Goal: Transaction & Acquisition: Book appointment/travel/reservation

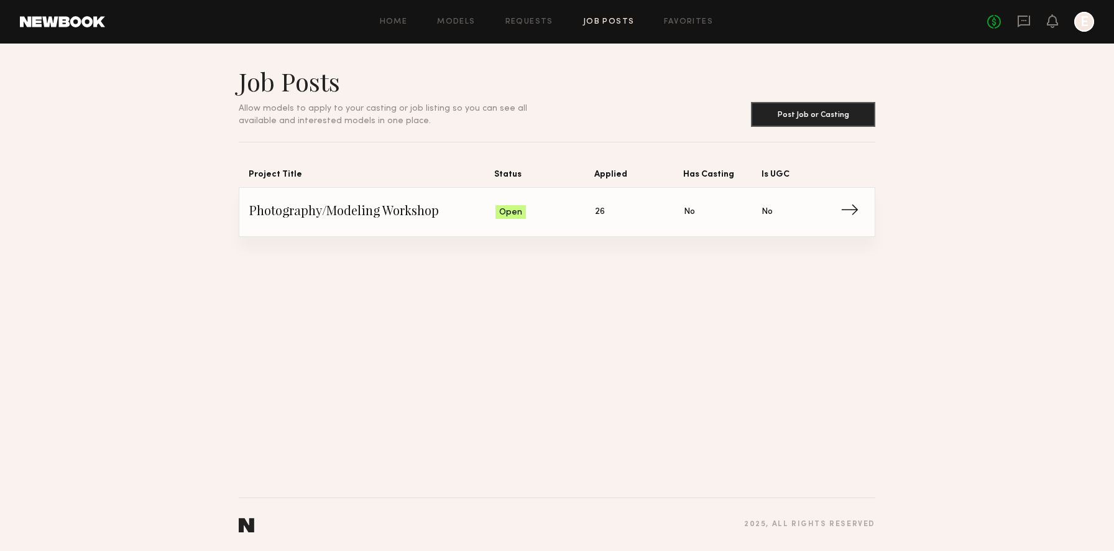
click at [441, 205] on span "Photography/Modeling Workshop" at bounding box center [372, 212] width 246 height 19
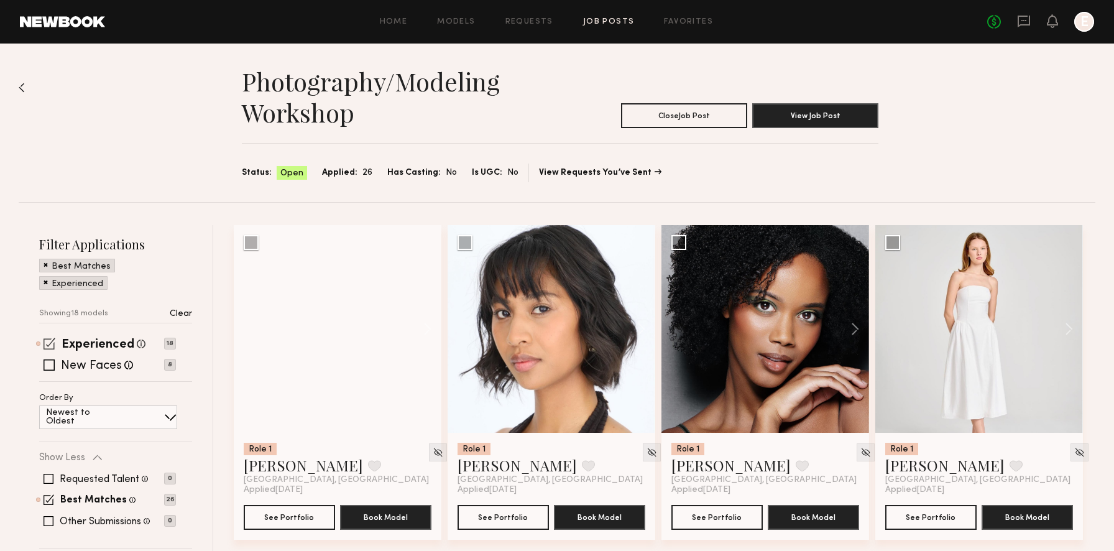
click at [49, 343] on span at bounding box center [50, 344] width 12 height 12
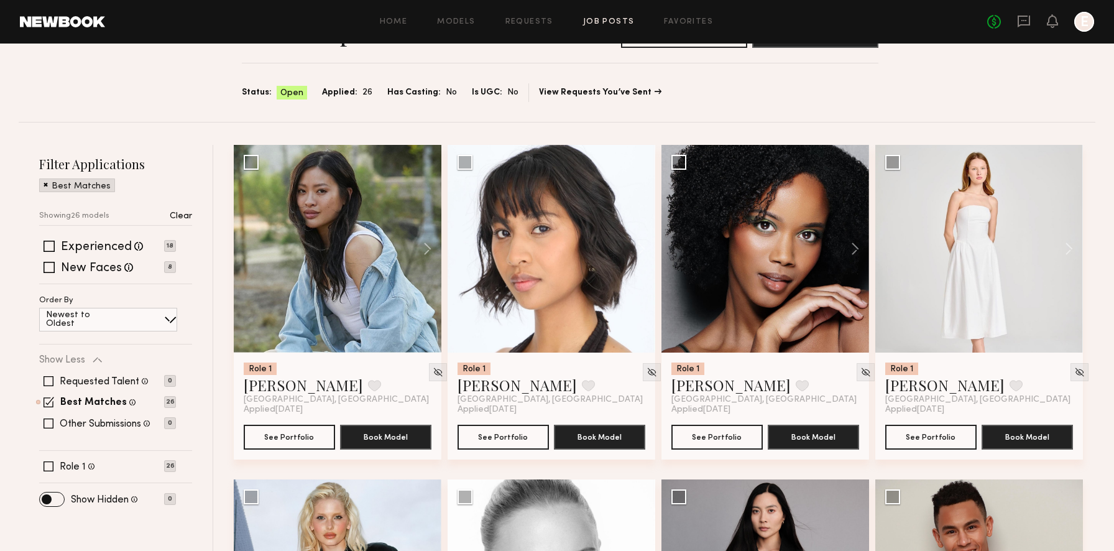
scroll to position [27, 0]
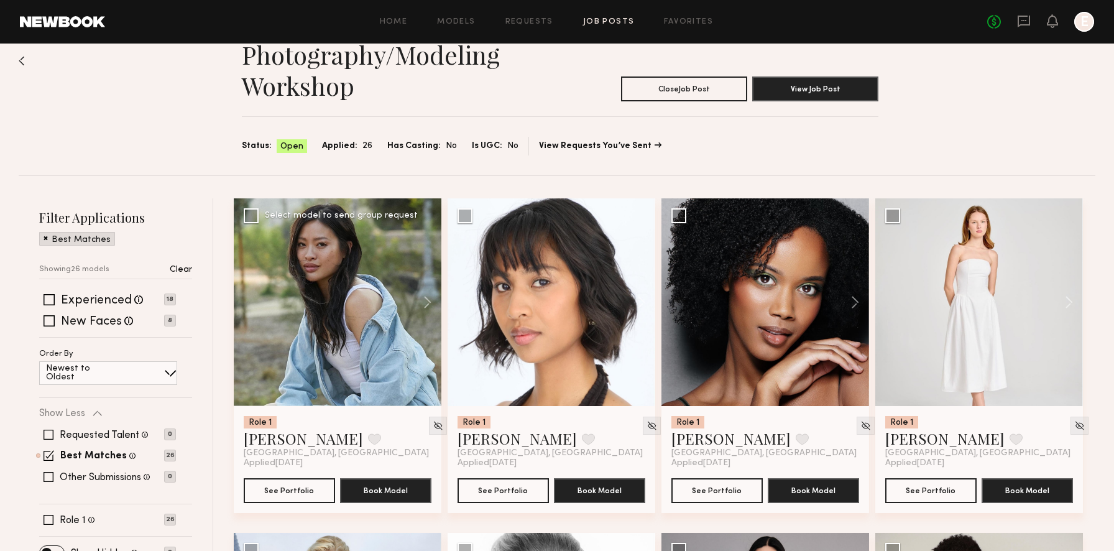
click at [362, 247] on div at bounding box center [338, 302] width 208 height 208
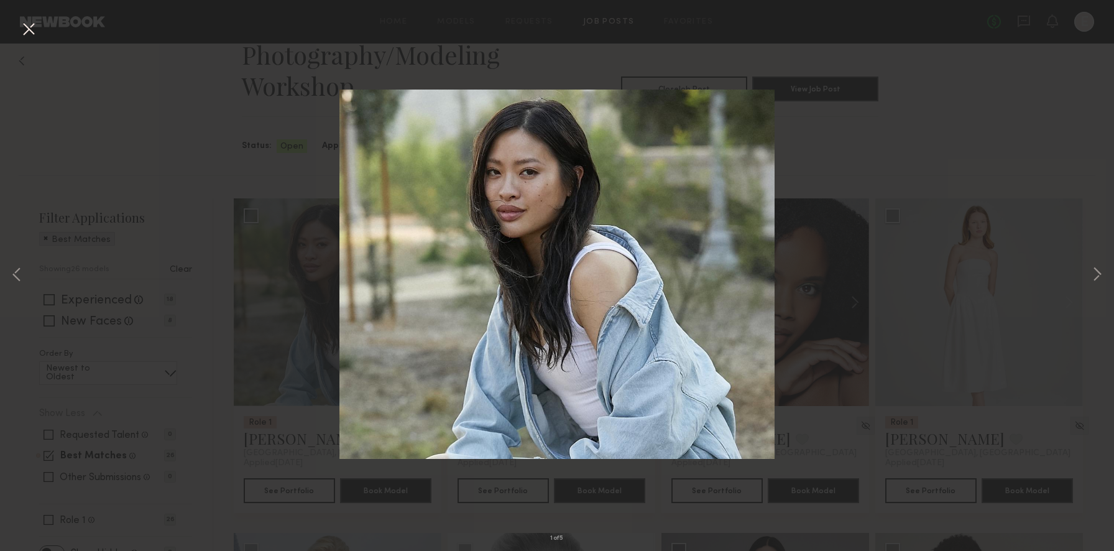
click at [865, 152] on div "1 of 5" at bounding box center [557, 275] width 1114 height 551
click at [1034, 188] on div "1 of 5" at bounding box center [557, 275] width 1114 height 551
click at [25, 25] on button at bounding box center [29, 30] width 20 height 22
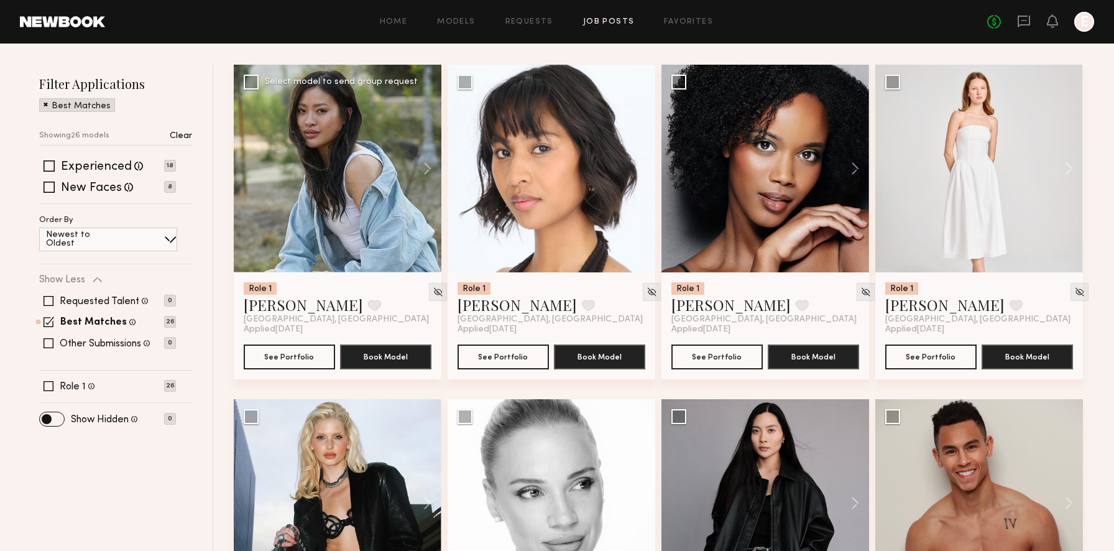
scroll to position [174, 0]
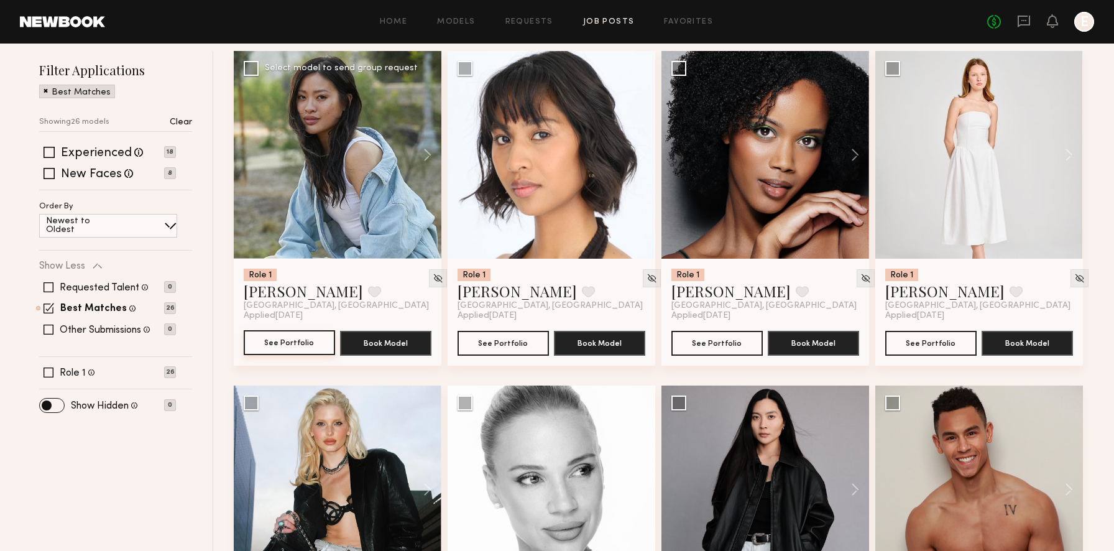
click at [280, 339] on button "See Portfolio" at bounding box center [289, 342] width 91 height 25
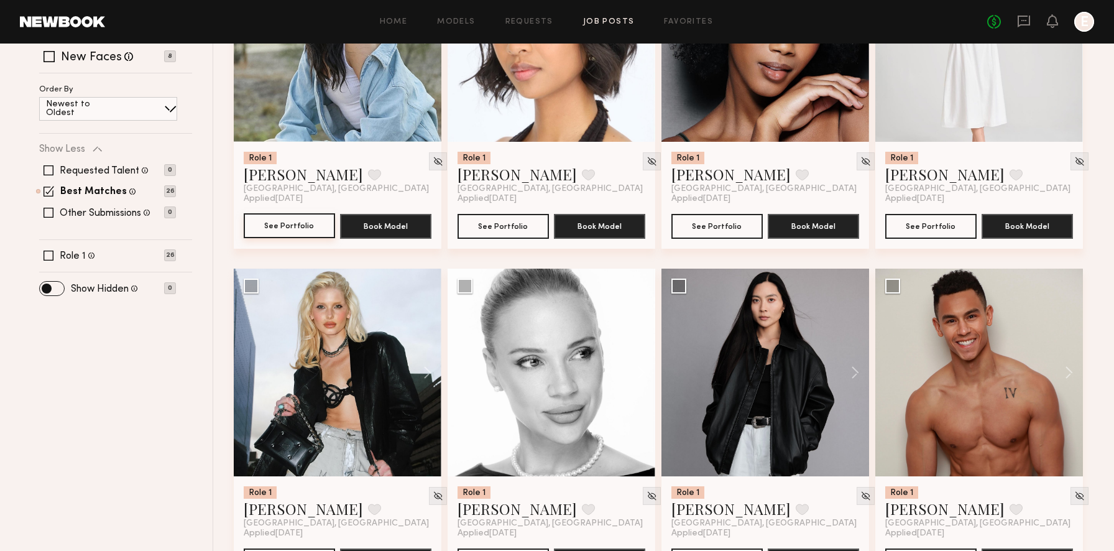
scroll to position [385, 0]
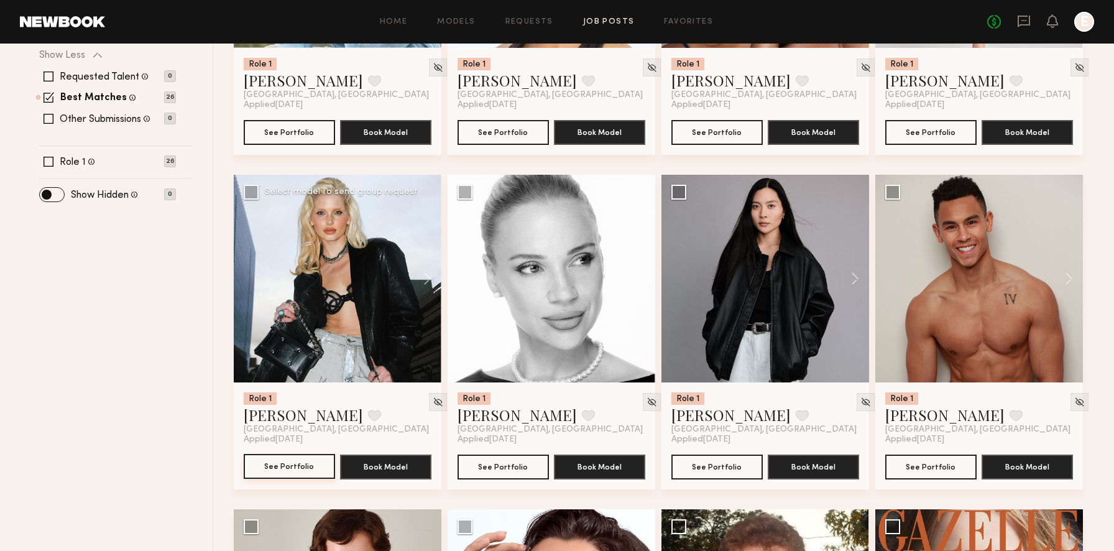
click at [303, 472] on button "See Portfolio" at bounding box center [289, 466] width 91 height 25
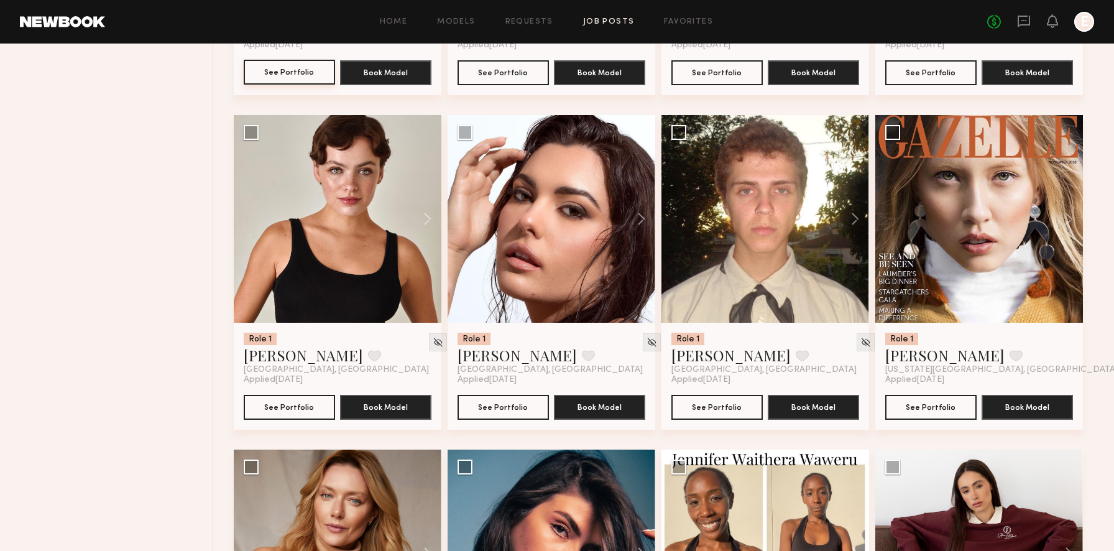
scroll to position [0, 0]
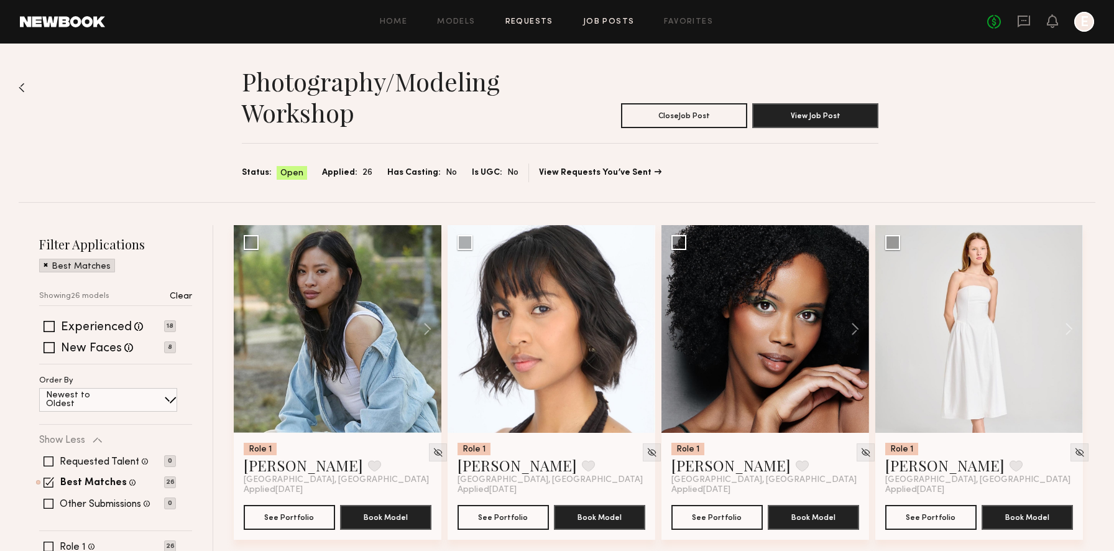
click at [537, 21] on link "Requests" at bounding box center [529, 22] width 48 height 8
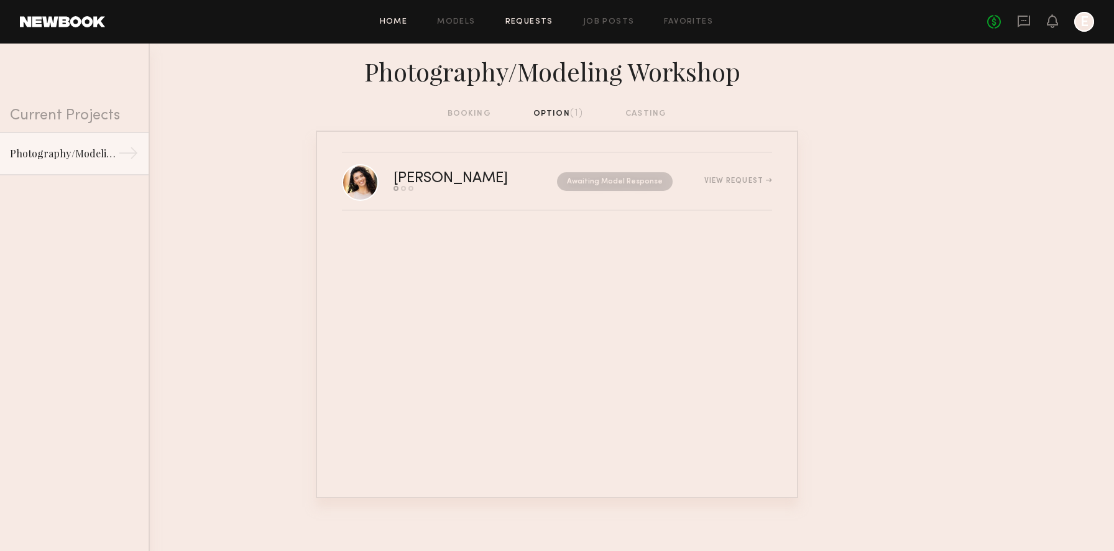
click at [400, 24] on link "Home" at bounding box center [394, 22] width 28 height 8
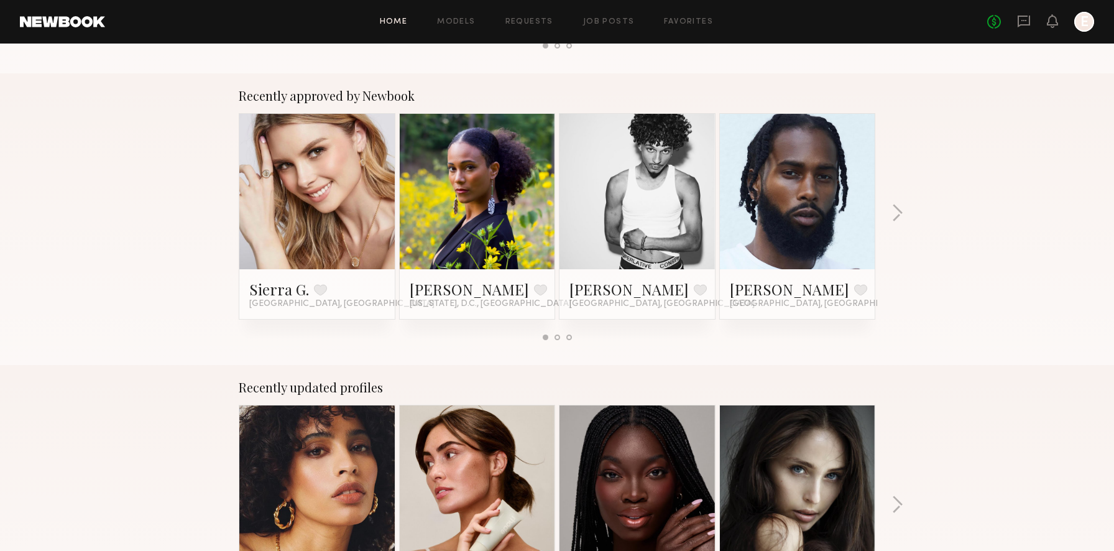
scroll to position [458, 0]
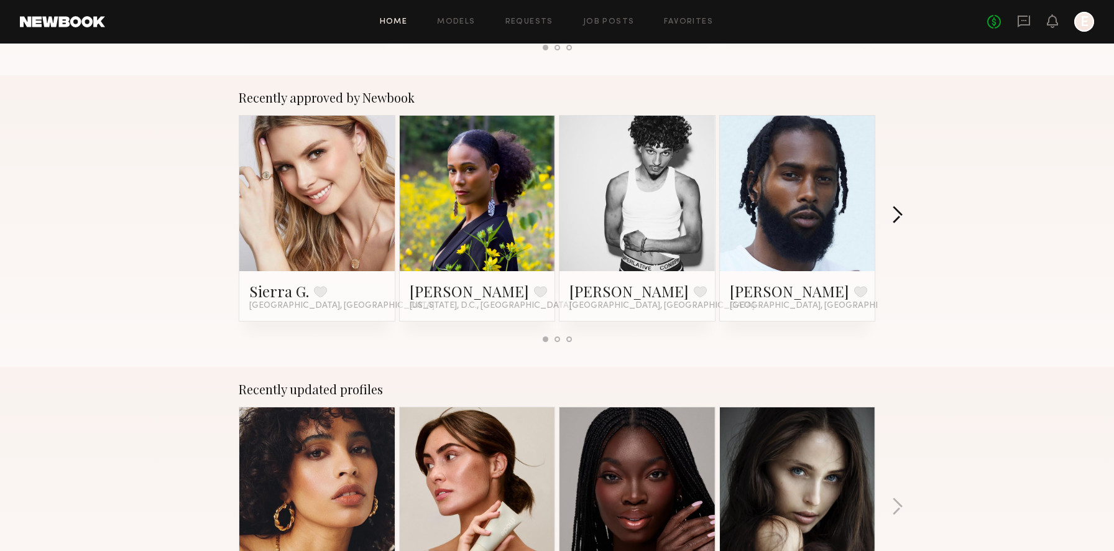
click at [894, 213] on button "button" at bounding box center [897, 216] width 12 height 21
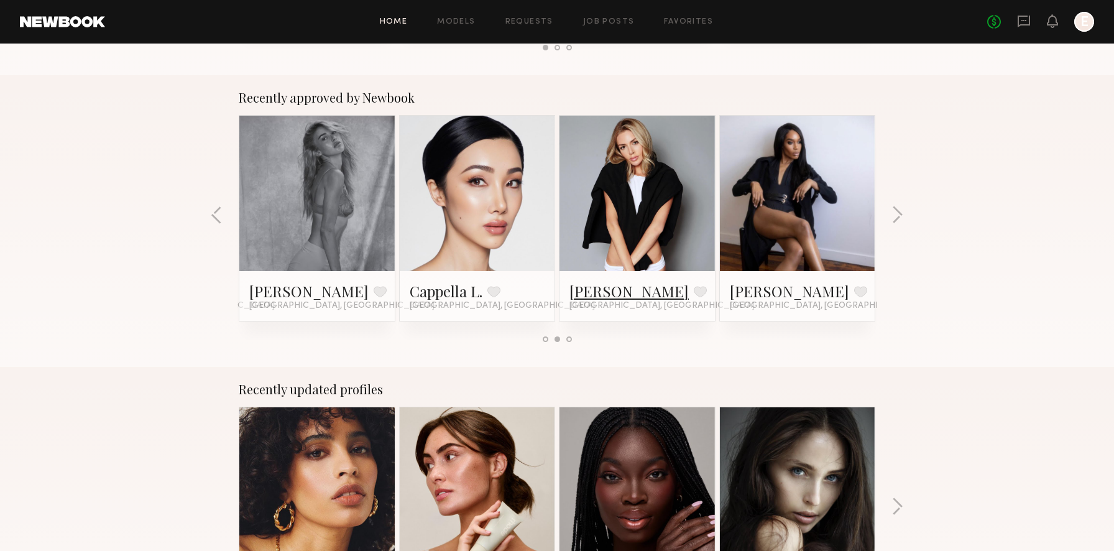
click at [597, 296] on link "Jessica E." at bounding box center [628, 291] width 119 height 20
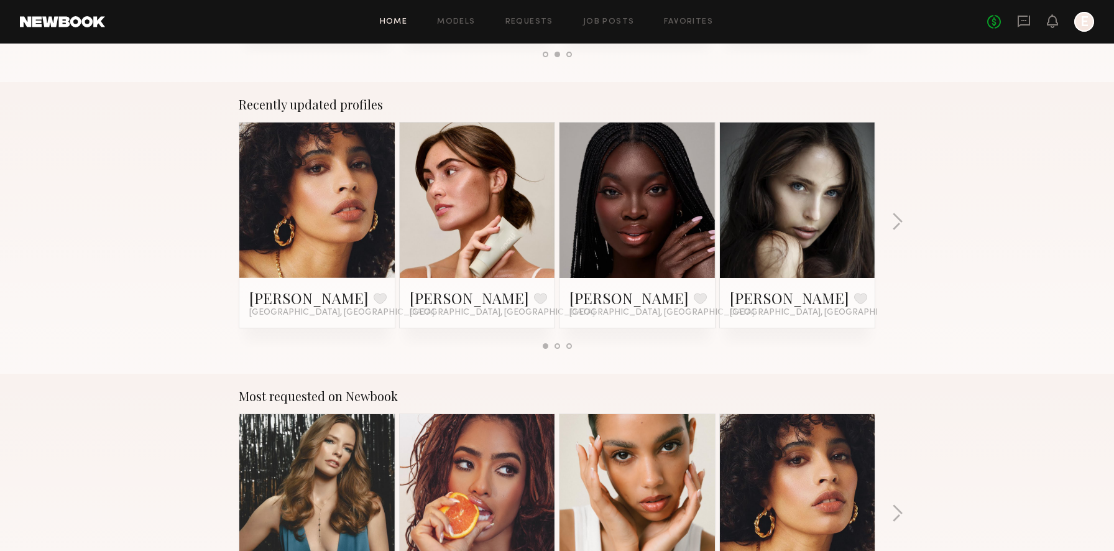
scroll to position [722, 0]
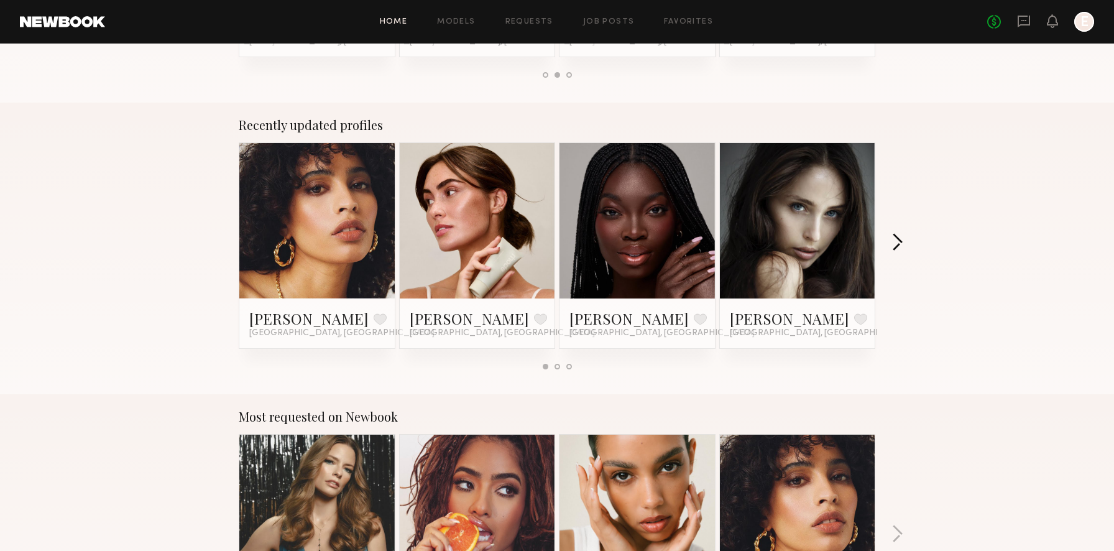
click at [895, 241] on button "button" at bounding box center [897, 243] width 12 height 21
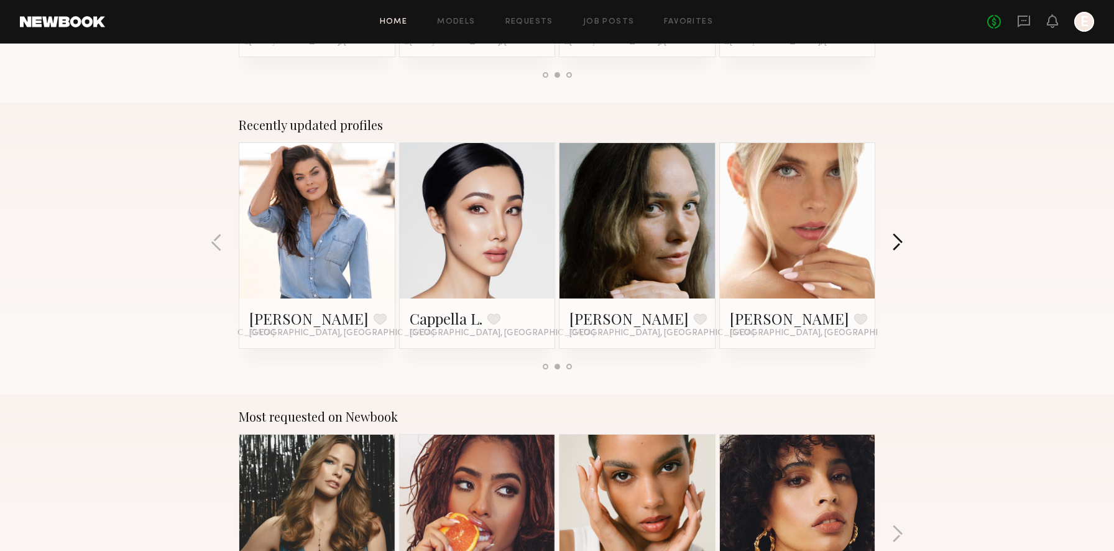
click at [895, 241] on button "button" at bounding box center [897, 243] width 12 height 21
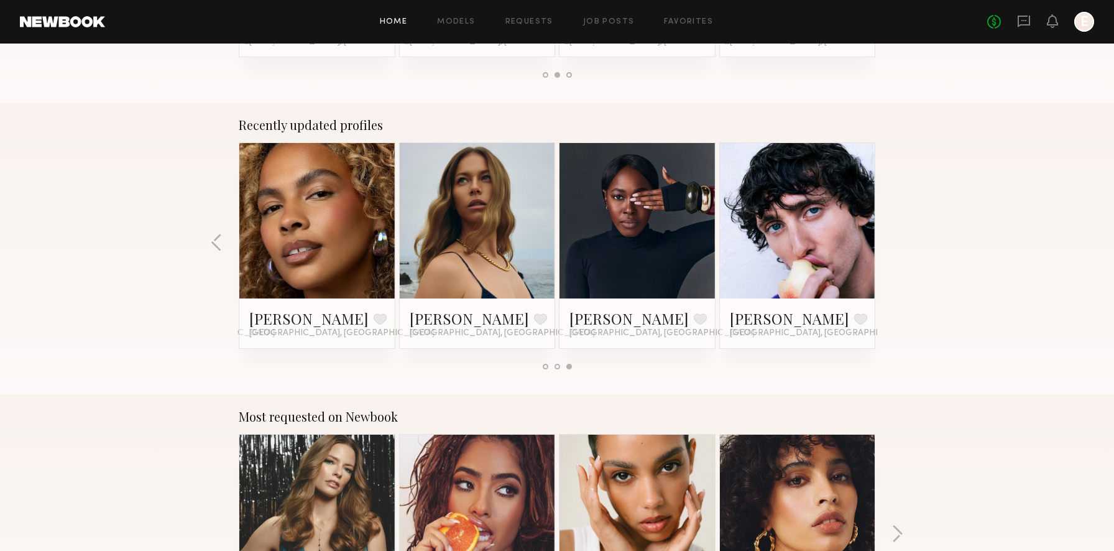
click at [895, 241] on div "Recently updated profiles Jesi L. Favorite Los Angeles, CA Louise M. Favorite L…" at bounding box center [557, 249] width 1114 height 292
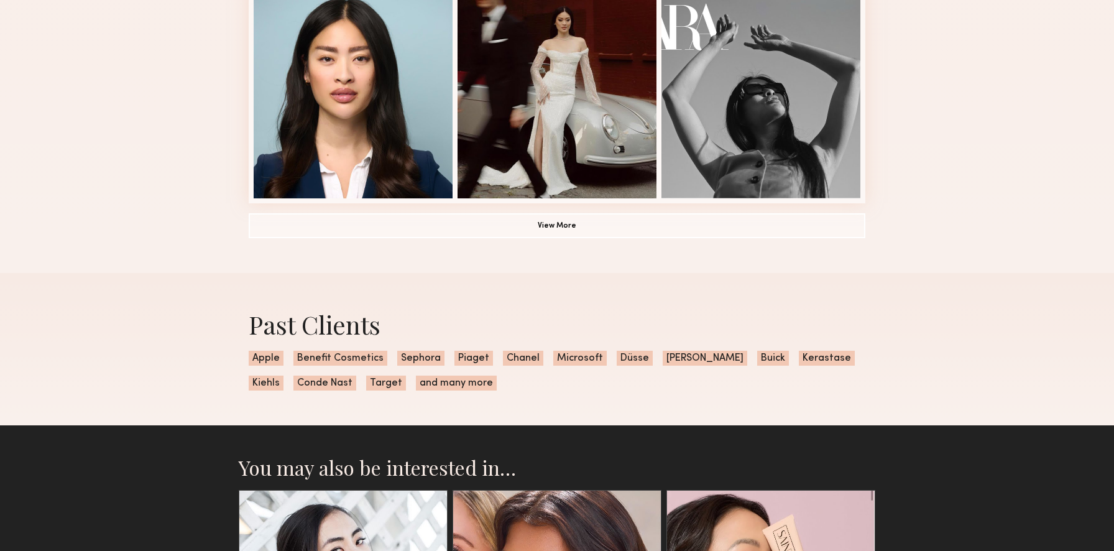
scroll to position [945, 0]
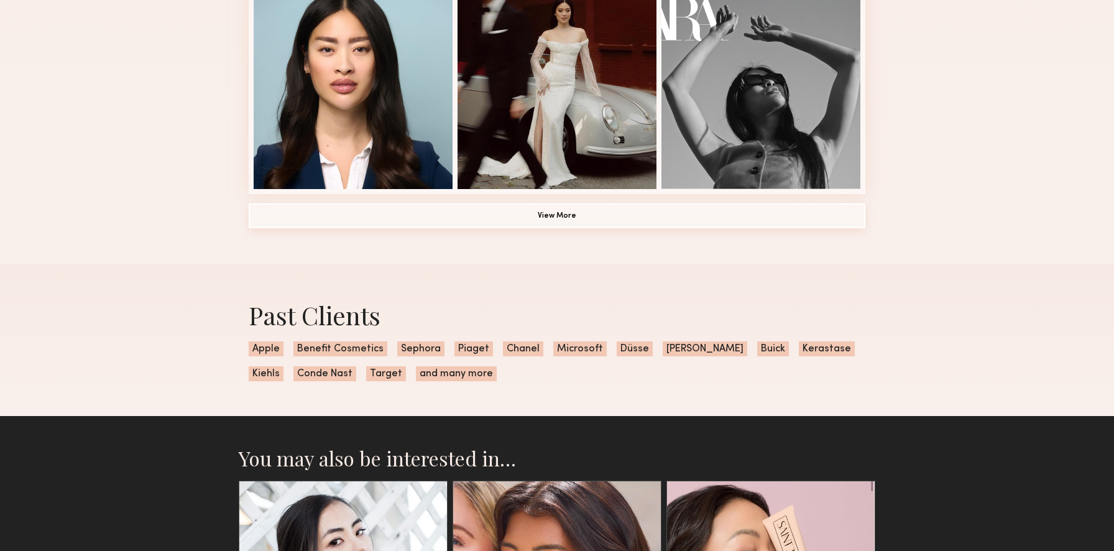
click at [508, 223] on button "View More" at bounding box center [557, 215] width 617 height 25
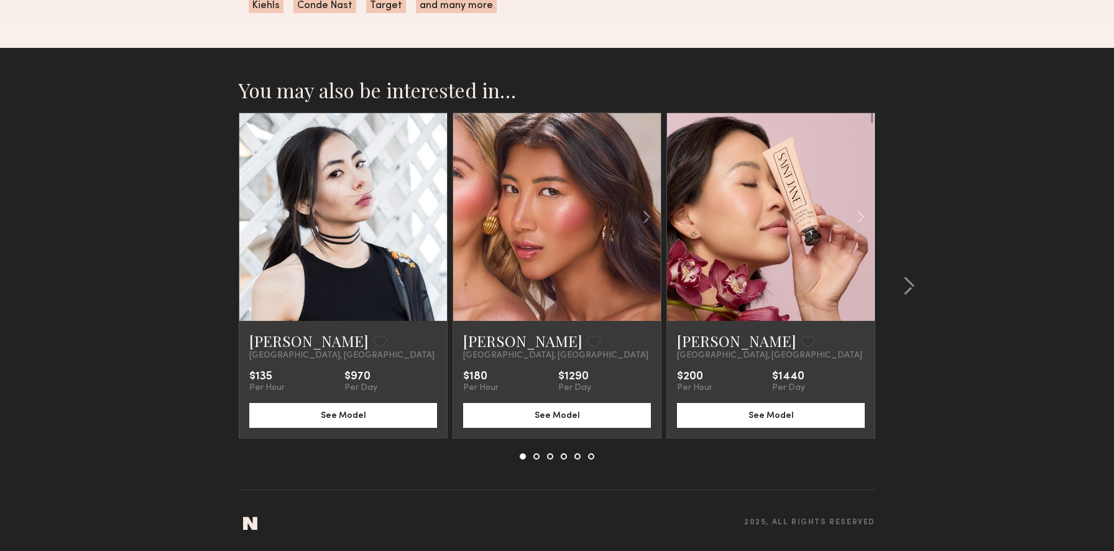
scroll to position [1923, 0]
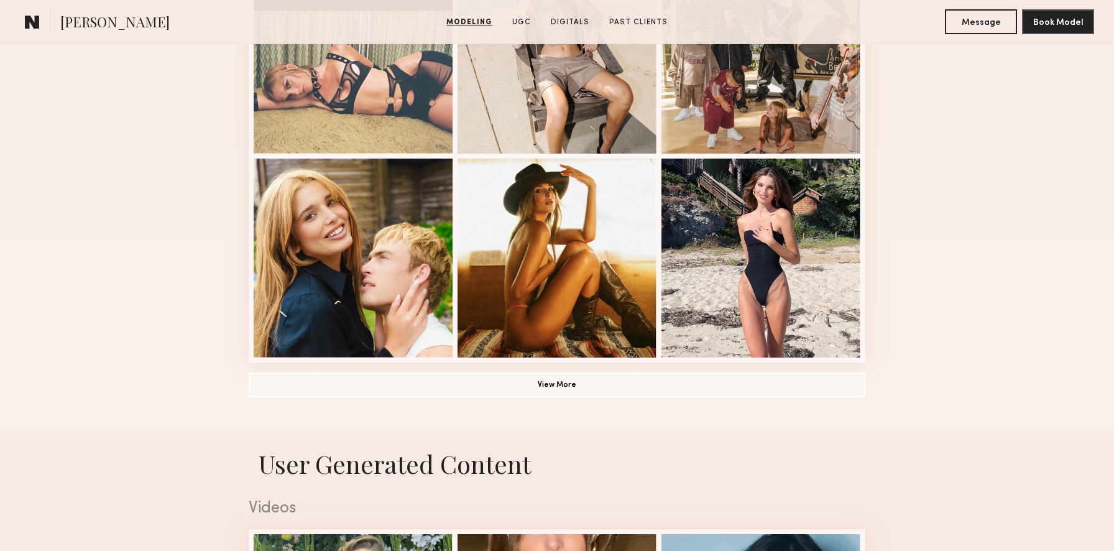
scroll to position [868, 0]
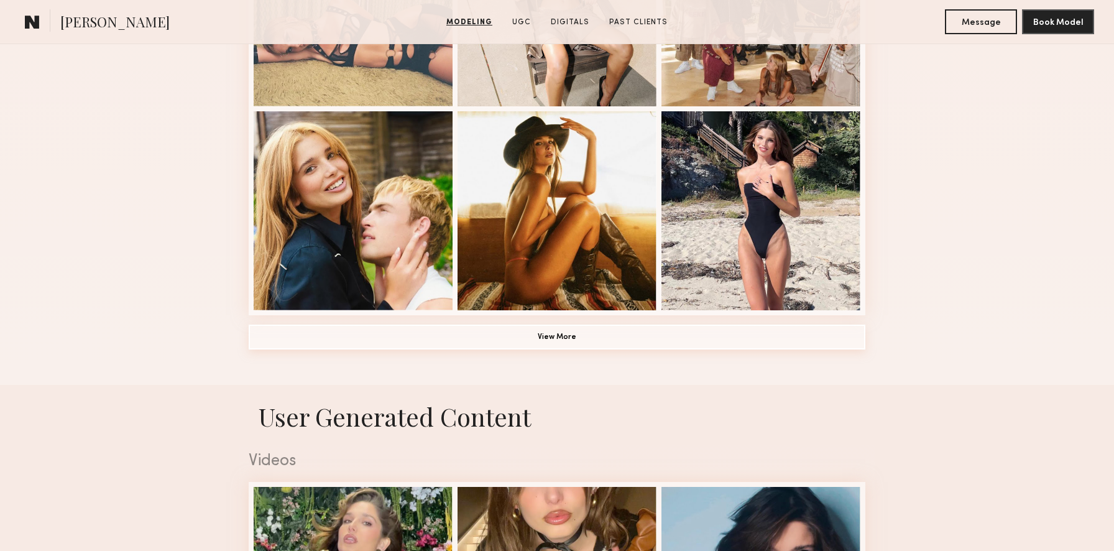
click at [586, 345] on button "View More" at bounding box center [557, 336] width 617 height 25
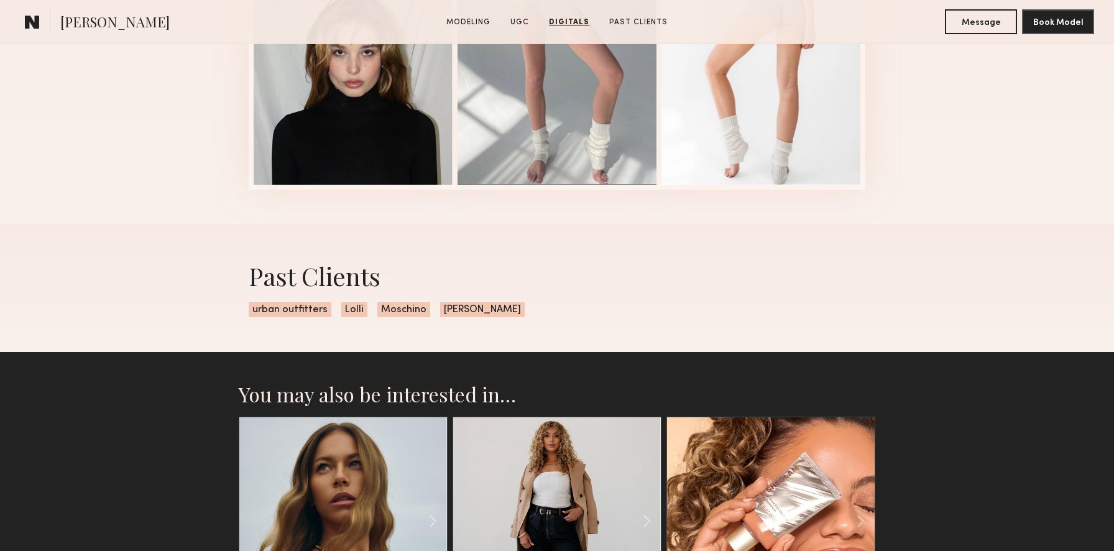
scroll to position [3378, 0]
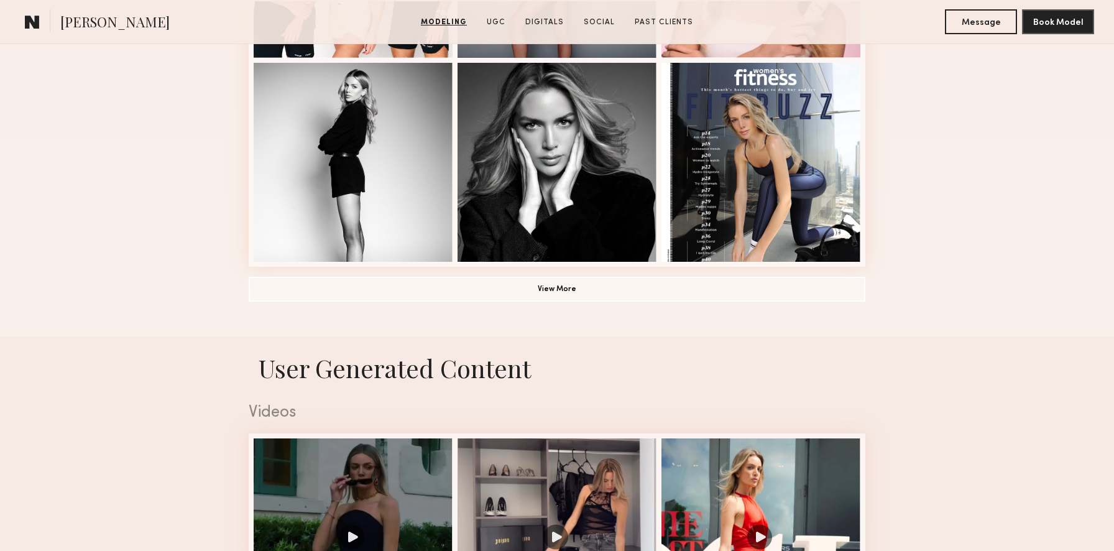
scroll to position [876, 0]
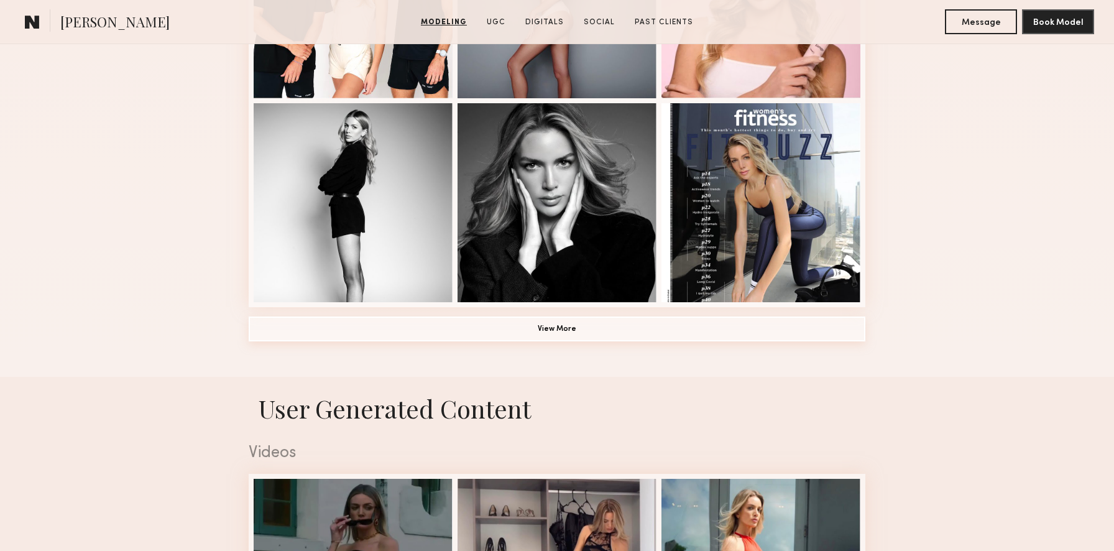
click at [591, 329] on button "View More" at bounding box center [557, 328] width 617 height 25
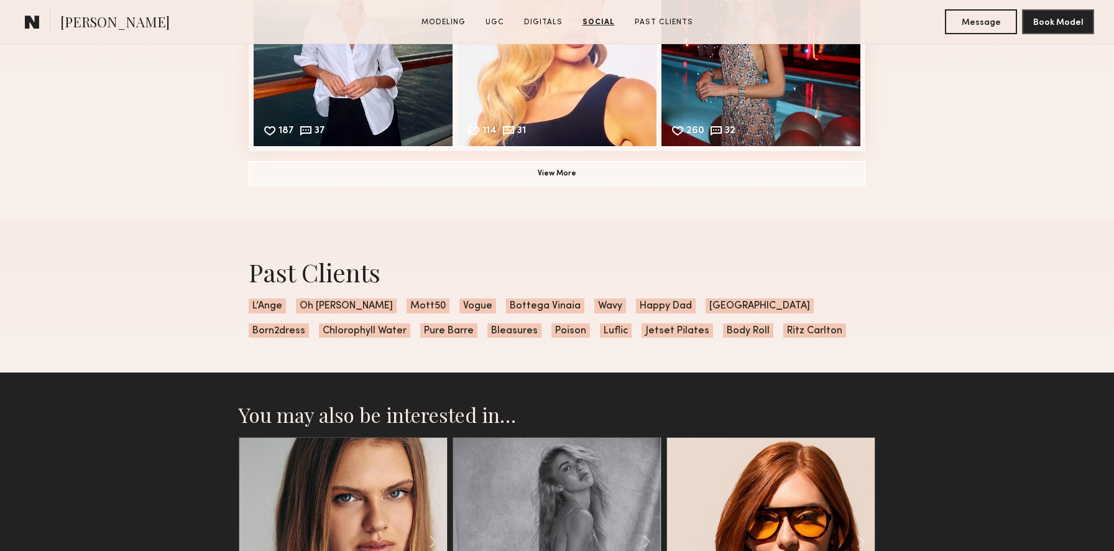
scroll to position [4744, 0]
